Goal: Task Accomplishment & Management: Use online tool/utility

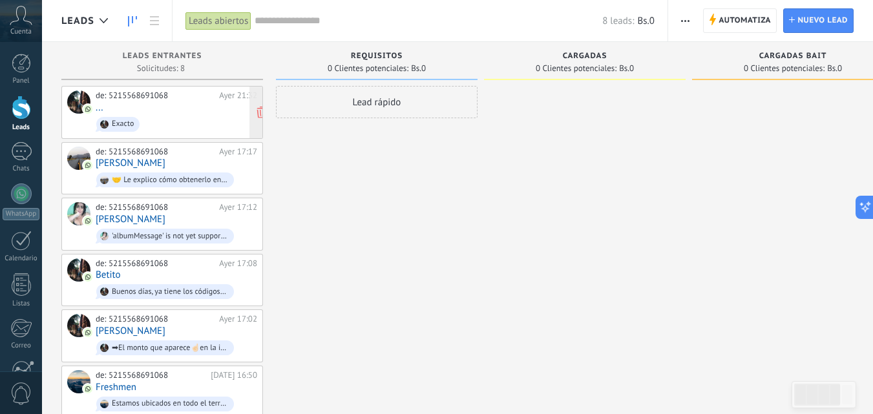
click at [160, 116] on span "Exacto" at bounding box center [177, 124] width 162 height 20
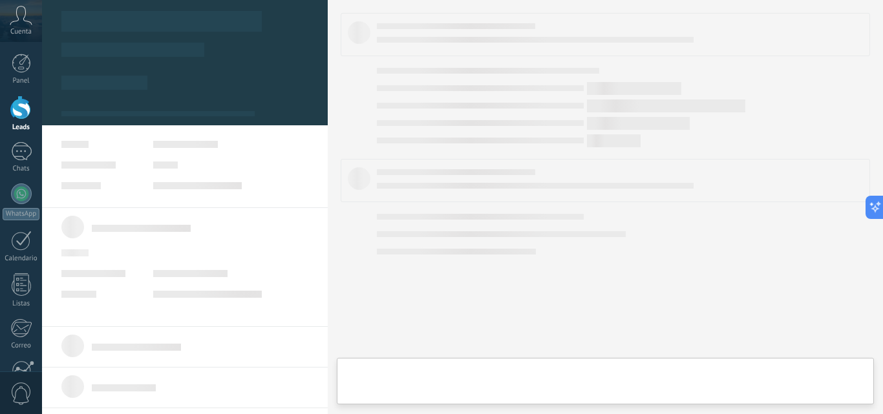
click at [151, 96] on div at bounding box center [185, 49] width 286 height 115
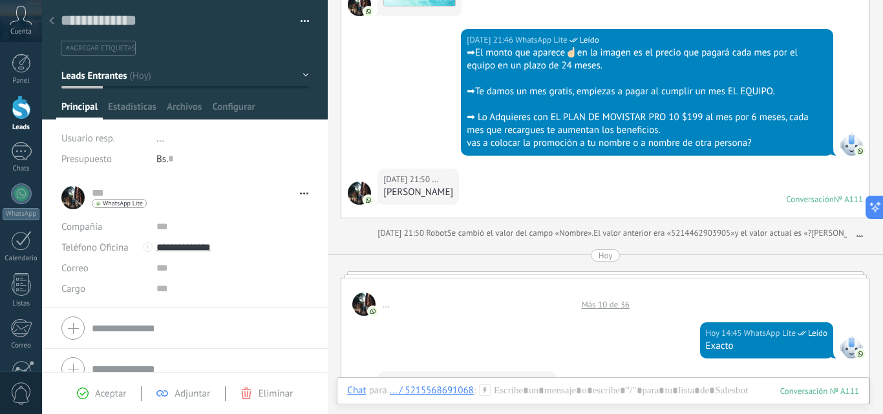
scroll to position [1214, 0]
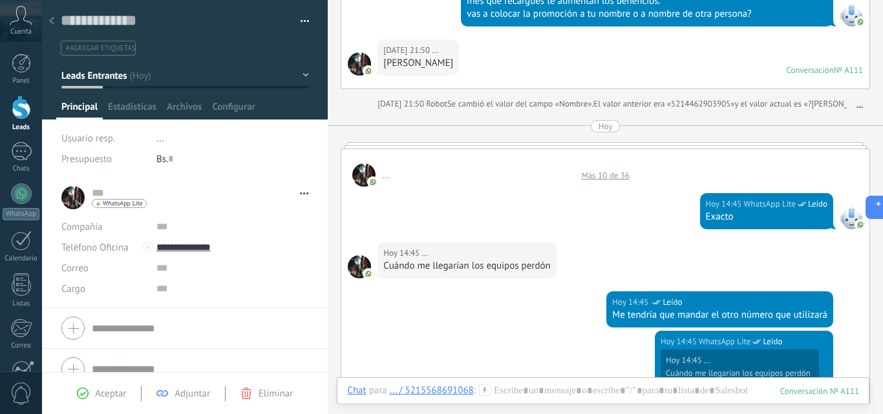
click at [603, 179] on div "Más 10 de 36" at bounding box center [605, 175] width 61 height 11
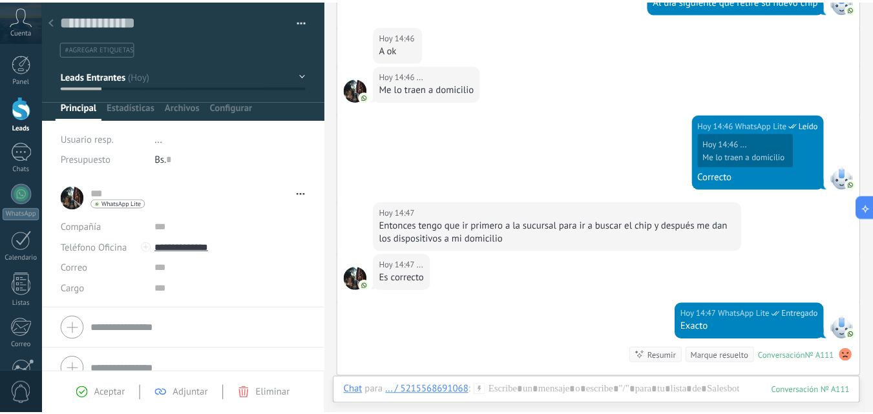
scroll to position [2122, 0]
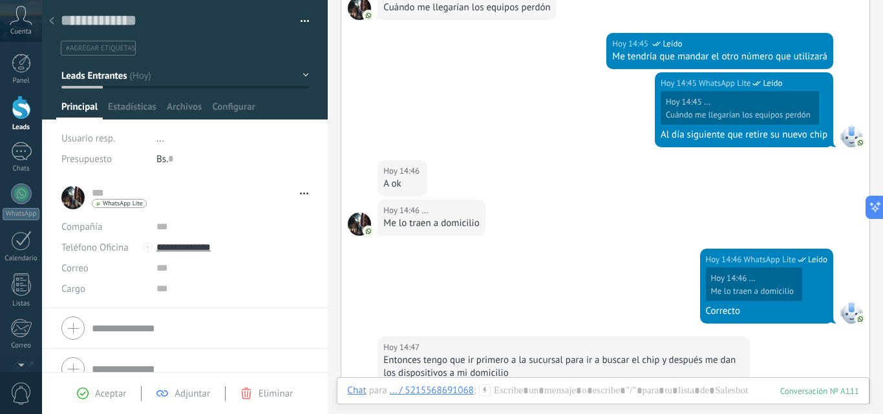
click at [19, 108] on div at bounding box center [21, 108] width 19 height 24
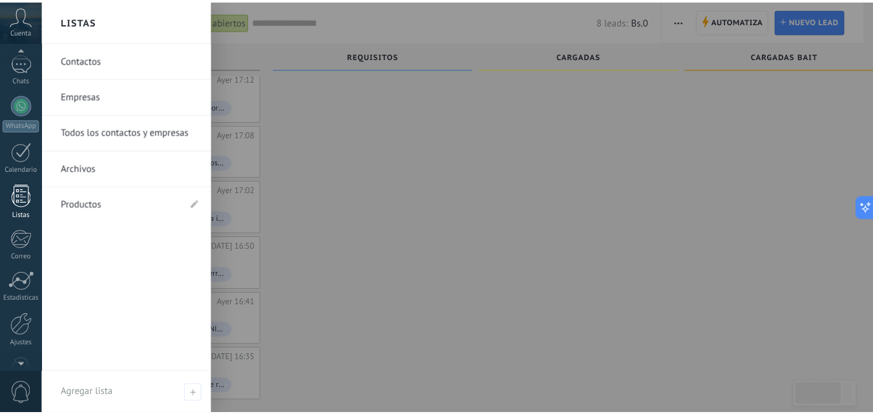
scroll to position [123, 0]
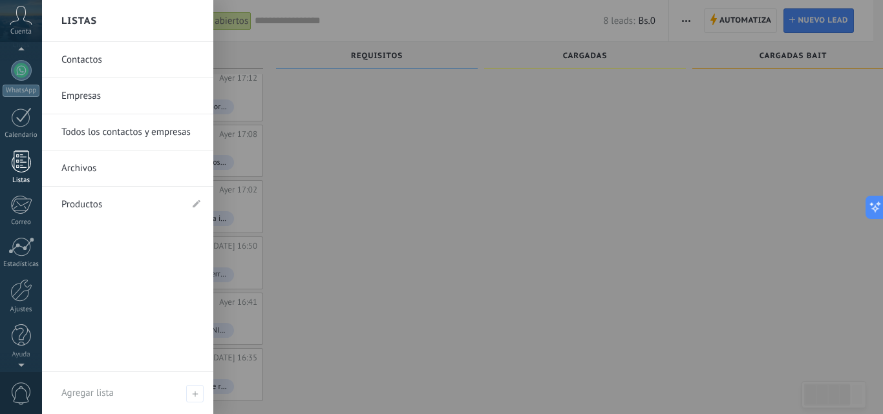
click at [23, 294] on div at bounding box center [21, 290] width 22 height 23
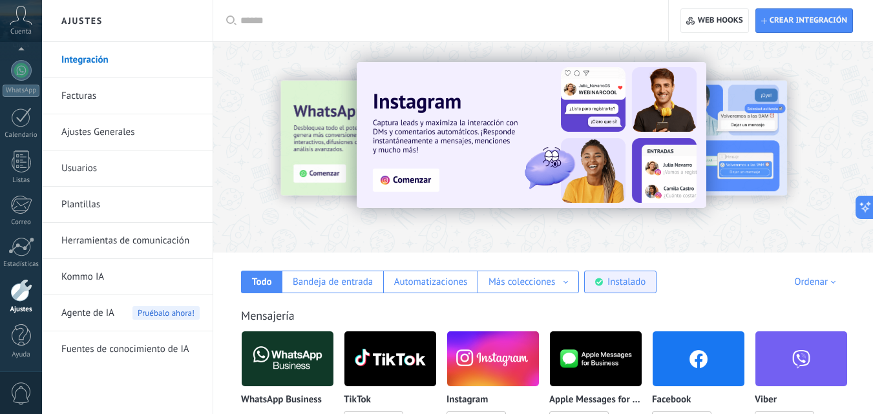
click at [626, 279] on div "Instalado" at bounding box center [627, 282] width 38 height 12
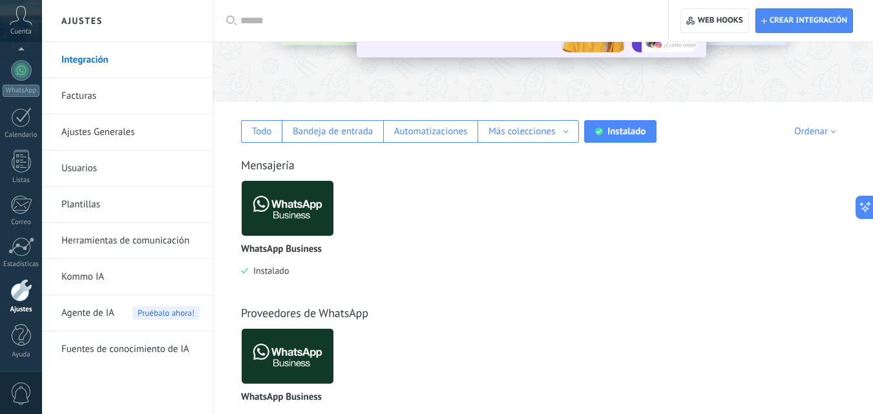
scroll to position [86, 0]
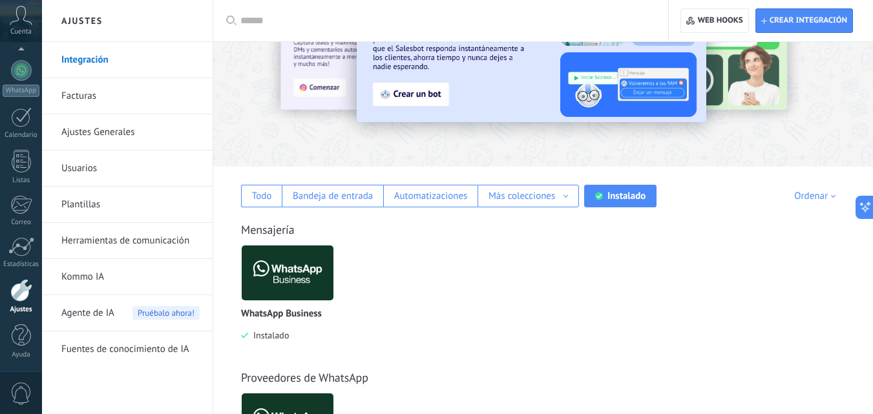
drag, startPoint x: 278, startPoint y: 273, endPoint x: 501, endPoint y: 317, distance: 227.3
click at [501, 317] on div "WhatsApp Business Instalado" at bounding box center [550, 303] width 618 height 116
click at [279, 339] on span "Instalado" at bounding box center [268, 336] width 41 height 12
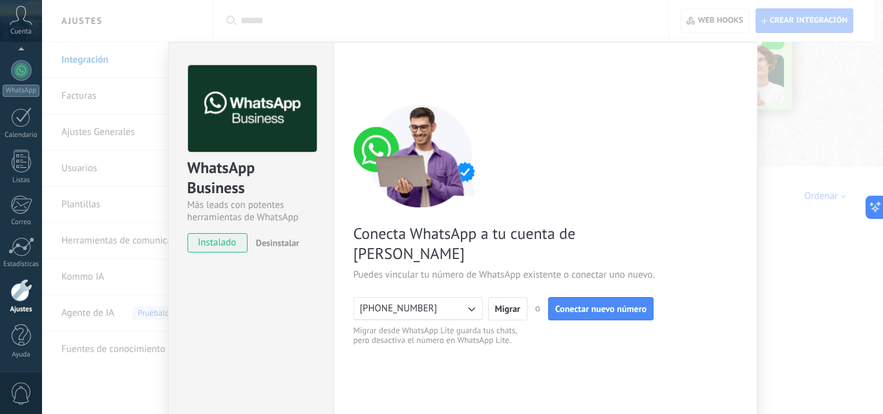
click at [791, 279] on div "WhatsApp Business Más leads con potentes herramientas de WhatsApp instalado Des…" at bounding box center [462, 207] width 841 height 414
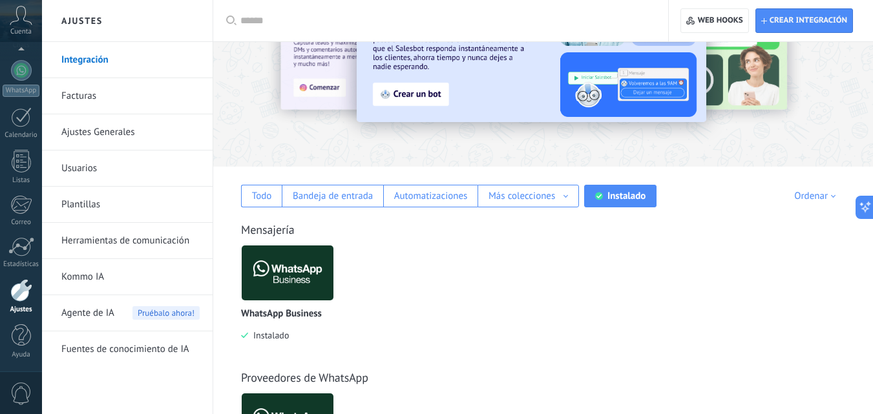
click at [822, 200] on div "Ordenar" at bounding box center [818, 196] width 46 height 12
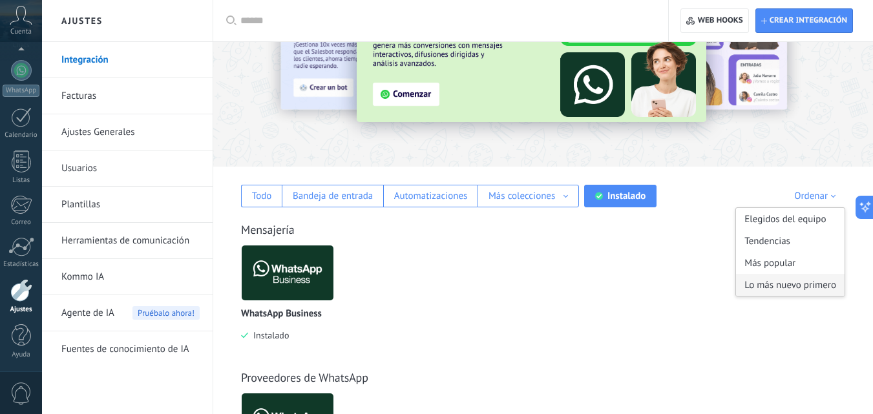
click at [797, 287] on div "Lo más nuevo primero" at bounding box center [790, 285] width 109 height 22
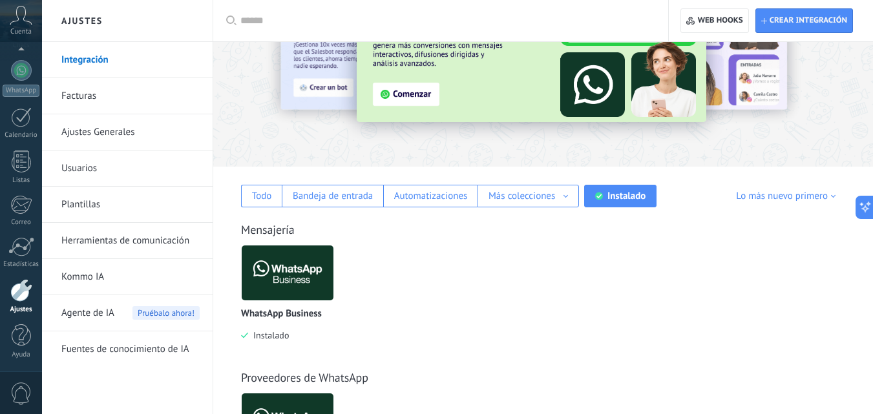
scroll to position [345, 0]
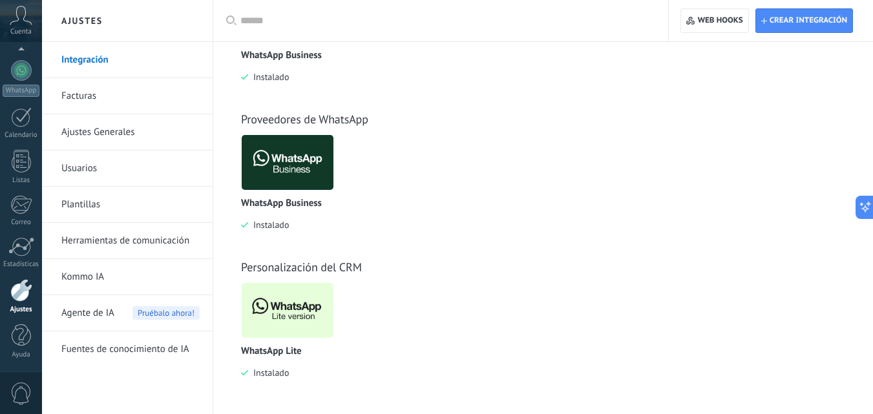
click at [298, 320] on img at bounding box center [288, 310] width 92 height 63
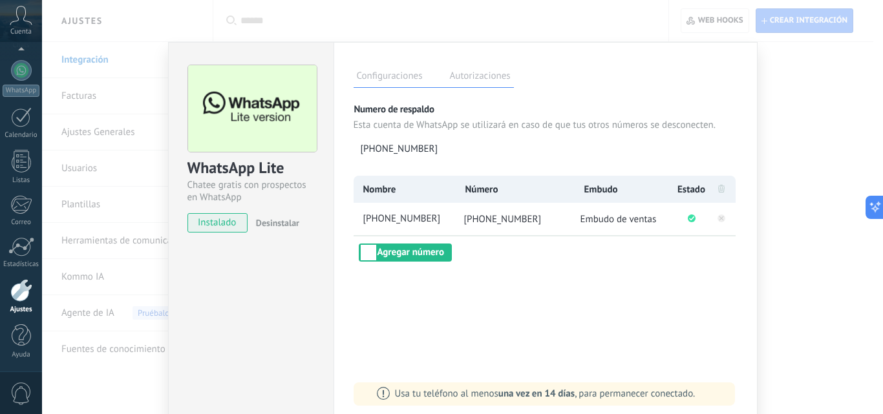
click at [792, 107] on div "WhatsApp Lite Chatee gratis con prospectos en WhatsApp instalado Desinstalar Co…" at bounding box center [462, 207] width 841 height 414
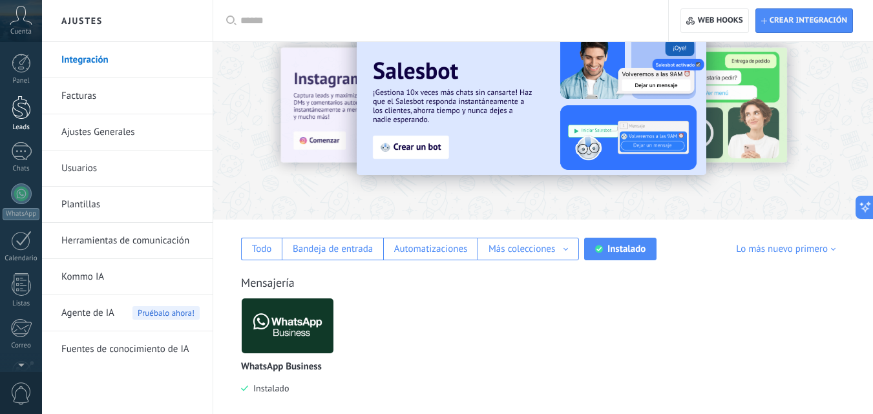
scroll to position [0, 0]
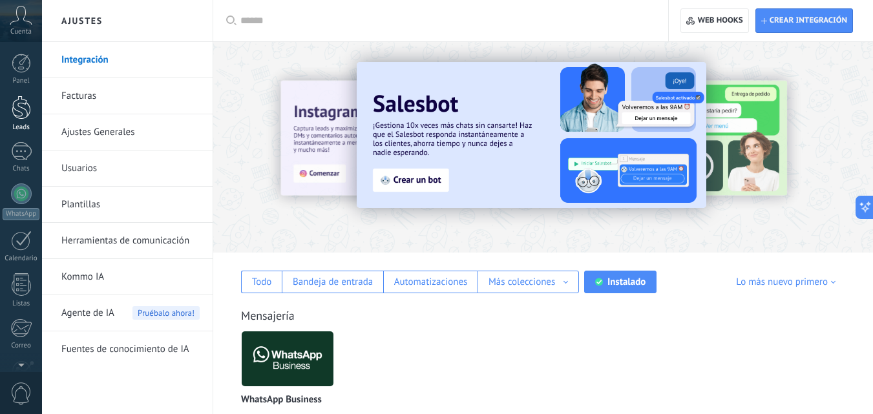
click at [22, 113] on div at bounding box center [21, 108] width 19 height 24
